Goal: Use online tool/utility: Utilize a website feature to perform a specific function

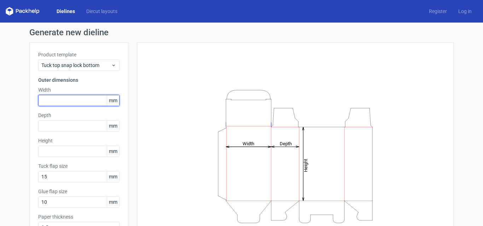
click at [68, 100] on input "text" at bounding box center [78, 100] width 81 height 11
click at [69, 101] on input "text" at bounding box center [78, 100] width 81 height 11
paste input "1150"
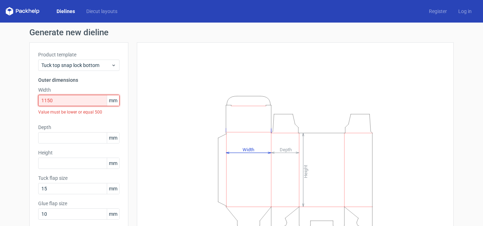
click at [41, 100] on input "1150" at bounding box center [78, 100] width 81 height 11
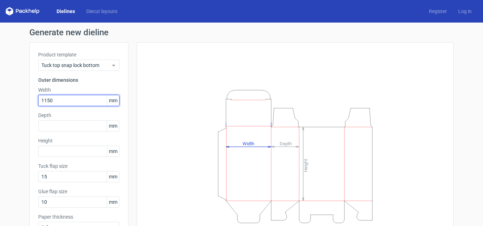
drag, startPoint x: 43, startPoint y: 100, endPoint x: 58, endPoint y: 101, distance: 15.3
click at [58, 101] on input "1150" at bounding box center [78, 100] width 81 height 11
type input "1"
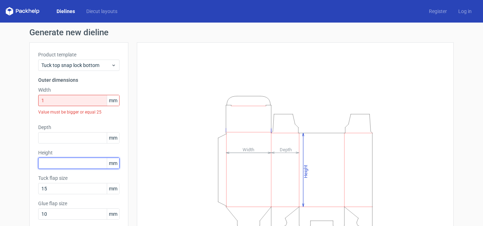
click at [55, 166] on input "text" at bounding box center [78, 163] width 81 height 11
type input "2"
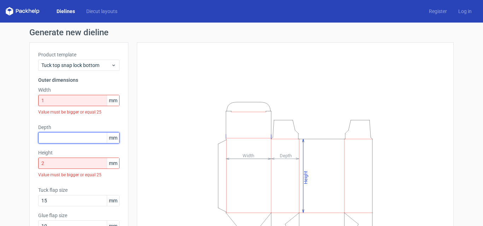
click at [45, 136] on input "text" at bounding box center [78, 137] width 81 height 11
type input "1"
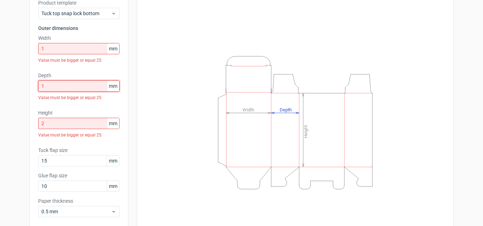
scroll to position [71, 0]
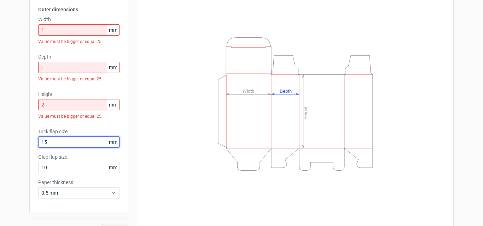
drag, startPoint x: 76, startPoint y: 143, endPoint x: 39, endPoint y: 147, distance: 36.9
click at [39, 147] on input "15" at bounding box center [78, 142] width 81 height 11
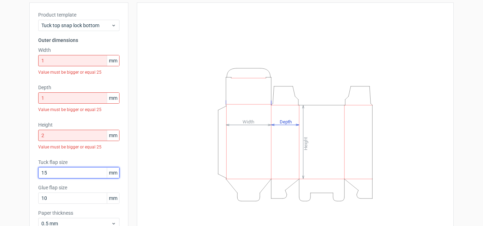
scroll to position [0, 0]
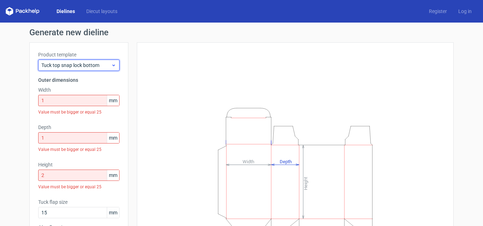
click at [79, 66] on span "Tuck top snap lock bottom" at bounding box center [76, 65] width 70 height 7
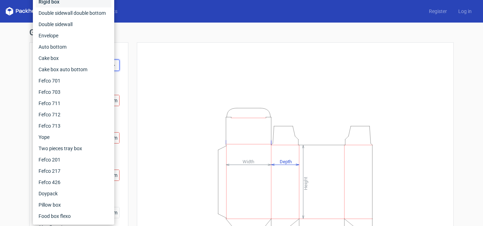
click at [59, 6] on div "Rigid box" at bounding box center [74, 1] width 76 height 11
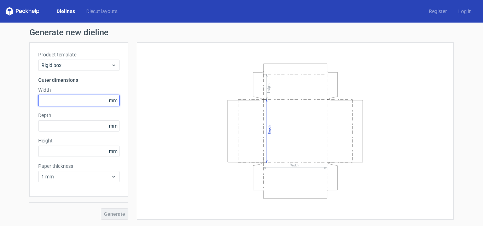
click at [64, 101] on input "text" at bounding box center [78, 100] width 81 height 11
type input "1"
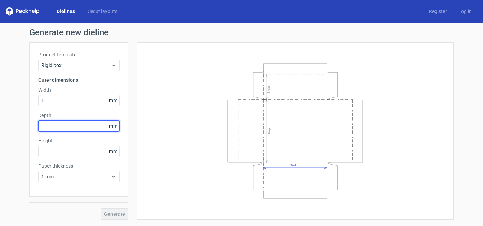
click at [62, 128] on div "Depth mm" at bounding box center [78, 122] width 81 height 20
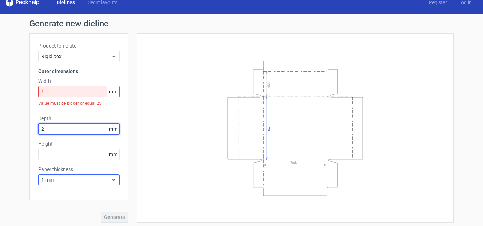
scroll to position [11, 0]
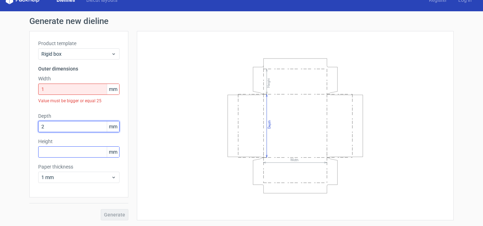
type input "2"
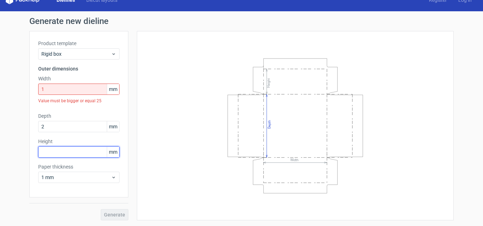
click at [56, 155] on div "Height mm" at bounding box center [78, 148] width 81 height 20
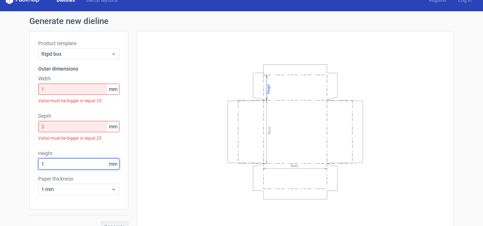
type input "1"
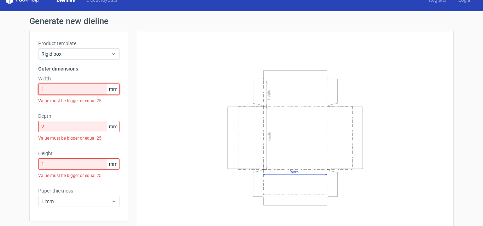
drag, startPoint x: 28, startPoint y: 85, endPoint x: 14, endPoint y: 82, distance: 13.4
click at [14, 82] on div "Generate new dieline Product template Rigid box Outer dimensions Width 1 mm Val…" at bounding box center [241, 130] width 483 height 239
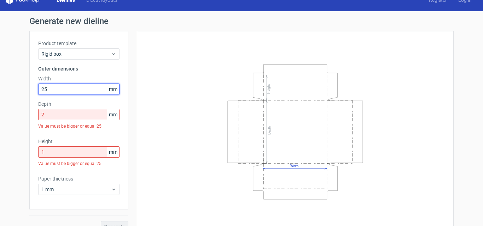
type input "25"
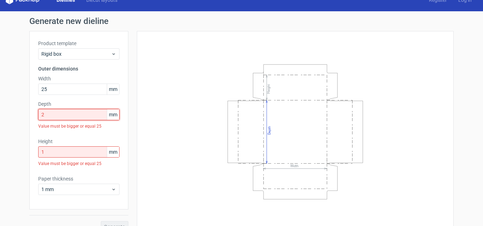
drag, startPoint x: 45, startPoint y: 117, endPoint x: 24, endPoint y: 114, distance: 20.3
click at [24, 114] on div "Generate new dieline Product template Rigid box Outer dimensions Width 25 mm De…" at bounding box center [241, 124] width 483 height 227
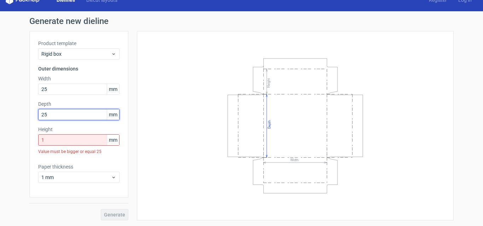
type input "25"
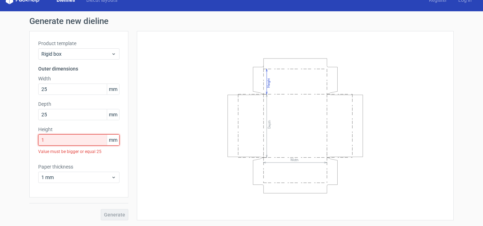
drag, startPoint x: 56, startPoint y: 139, endPoint x: 0, endPoint y: 137, distance: 55.8
click at [0, 137] on div "Generate new dieline Product template Rigid box Outer dimensions Width 25 mm De…" at bounding box center [241, 118] width 483 height 215
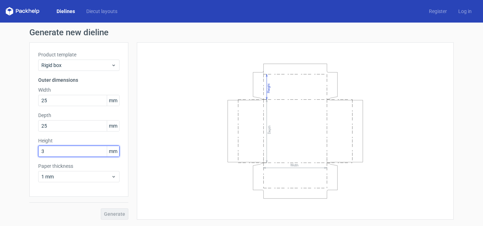
scroll to position [0, 0]
type input "30"
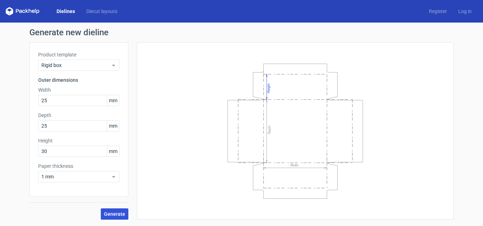
click at [115, 209] on button "Generate" at bounding box center [115, 214] width 28 height 11
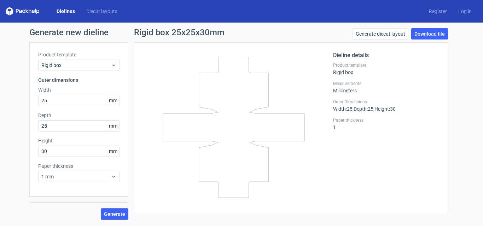
click at [237, 139] on icon at bounding box center [233, 127] width 170 height 141
click at [319, 148] on div at bounding box center [238, 128] width 190 height 154
